Goal: Information Seeking & Learning: Understand process/instructions

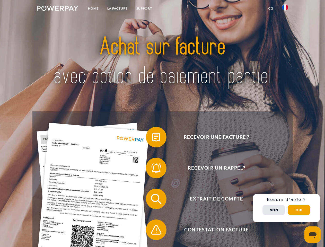
click at [57, 9] on img at bounding box center [57, 8] width 41 height 5
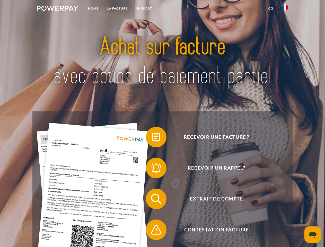
click at [285, 9] on img at bounding box center [285, 7] width 6 height 6
click at [271, 9] on link "CG" at bounding box center [271, 8] width 14 height 9
click at [153, 138] on span at bounding box center [149, 137] width 26 height 26
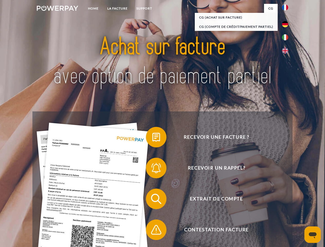
click at [153, 169] on span at bounding box center [149, 168] width 26 height 26
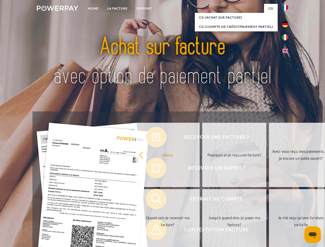
click at [202, 200] on link "Jusqu'à quand dois-je payer ma facture?" at bounding box center [234, 221] width 64 height 64
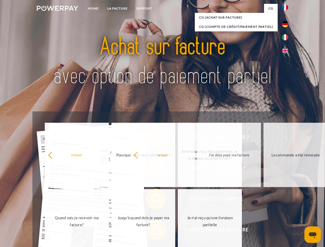
click at [153, 231] on span at bounding box center [149, 230] width 26 height 26
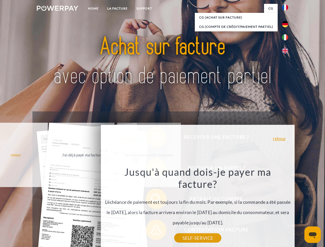
click at [287, 208] on div "Recevoir une facture ? Recevoir un rappel? Extrait de compte retour" at bounding box center [162, 215] width 260 height 206
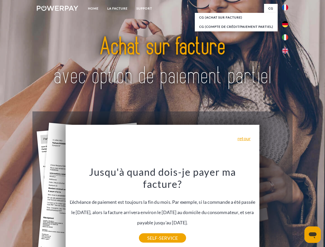
click at [274, 209] on span "Extrait de compte" at bounding box center [217, 199] width 126 height 21
click at [299, 210] on header "Home LA FACTURE Support" at bounding box center [162, 178] width 325 height 356
